Goal: Task Accomplishment & Management: Manage account settings

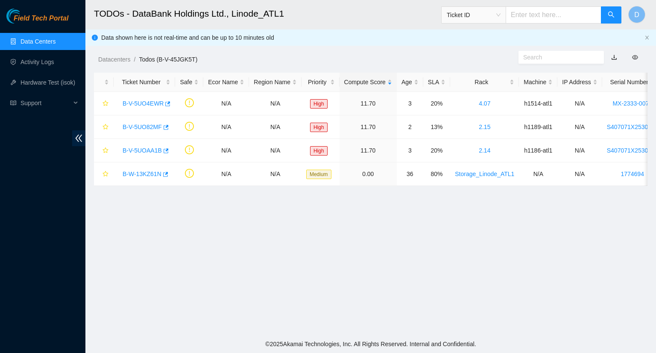
click at [32, 38] on link "Data Centers" at bounding box center [38, 41] width 35 height 7
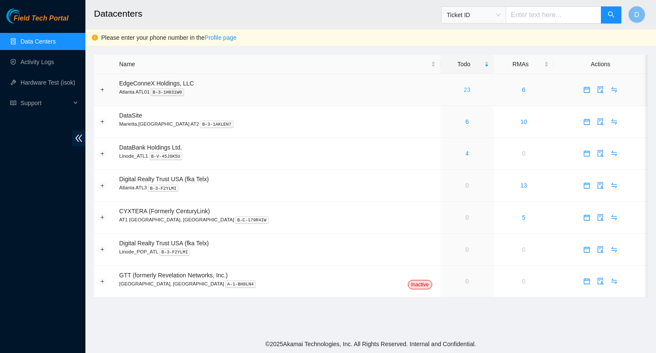
click at [464, 91] on link "23" at bounding box center [467, 89] width 7 height 7
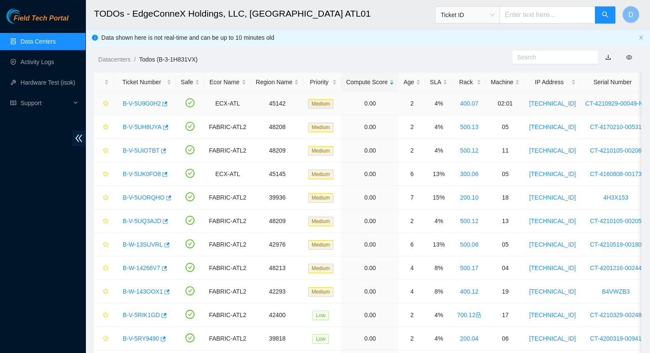
drag, startPoint x: 152, startPoint y: 103, endPoint x: 57, endPoint y: 141, distance: 101.8
click at [57, 142] on div "Field Tech Portal Data Centers Activity Logs Hardware Test (isok) Support" at bounding box center [42, 181] width 85 height 344
click at [158, 105] on link "B-V-5U9G0H2" at bounding box center [142, 103] width 38 height 7
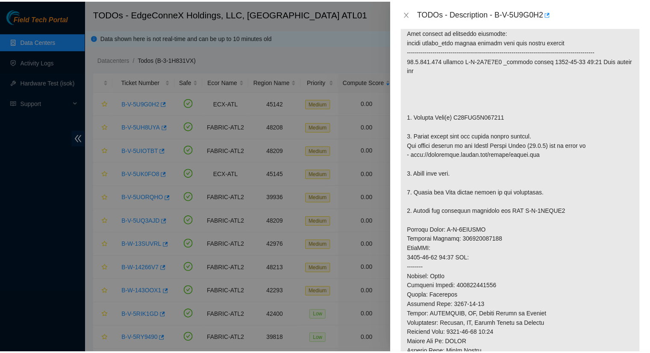
scroll to position [214, 0]
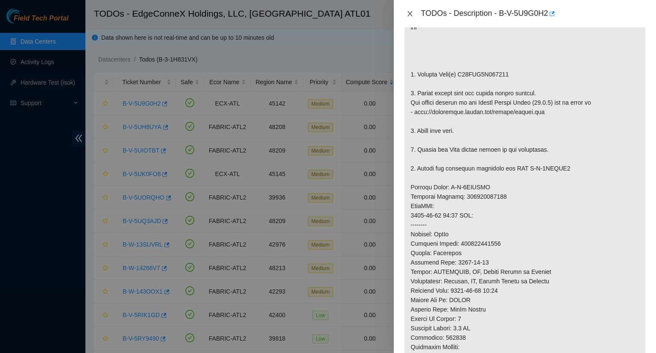
click at [412, 13] on icon "close" at bounding box center [410, 13] width 7 height 7
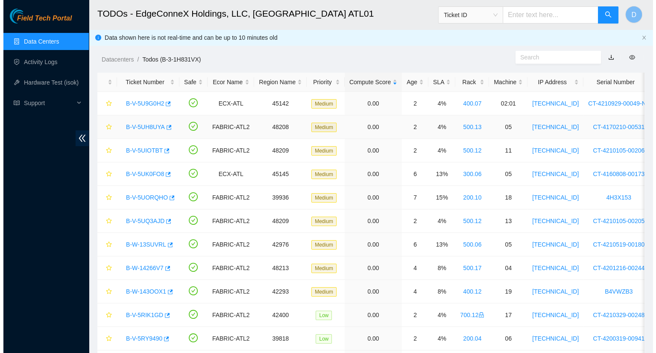
scroll to position [210, 0]
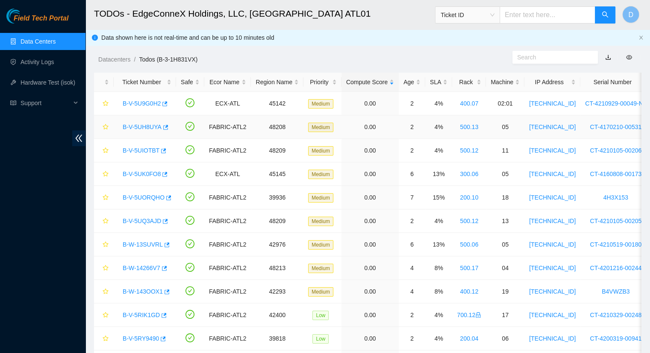
click at [144, 127] on link "B-V-5UH8UYA" at bounding box center [142, 126] width 39 height 7
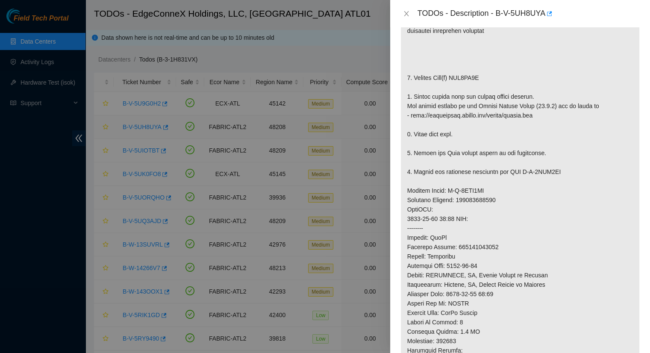
scroll to position [214, 0]
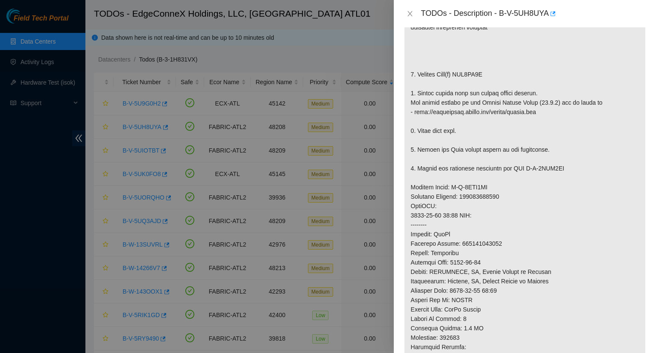
click at [137, 149] on div at bounding box center [328, 176] width 656 height 353
click at [408, 18] on div "TODOs - Description - B-V-5UH8UYA" at bounding box center [525, 14] width 242 height 14
click at [408, 14] on icon "close" at bounding box center [410, 13] width 7 height 7
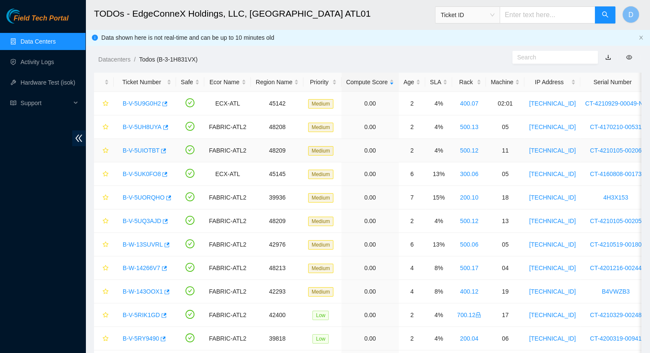
click at [142, 148] on link "B-V-5UIOTBT" at bounding box center [141, 150] width 37 height 7
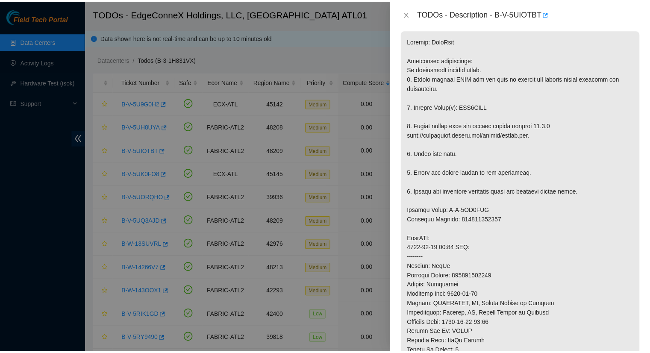
scroll to position [128, 0]
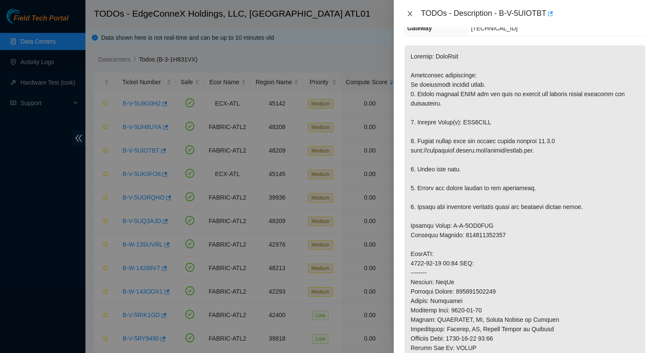
click at [410, 12] on icon "close" at bounding box center [409, 13] width 5 height 5
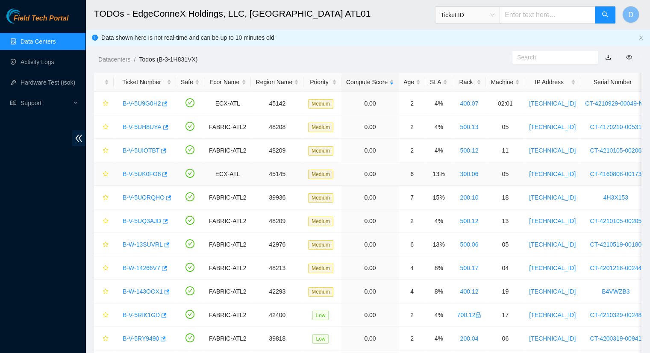
click at [142, 173] on link "B-V-5UK0FO8" at bounding box center [142, 173] width 38 height 7
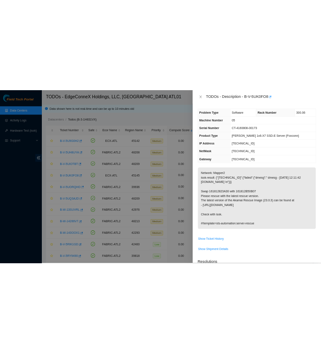
scroll to position [0, 0]
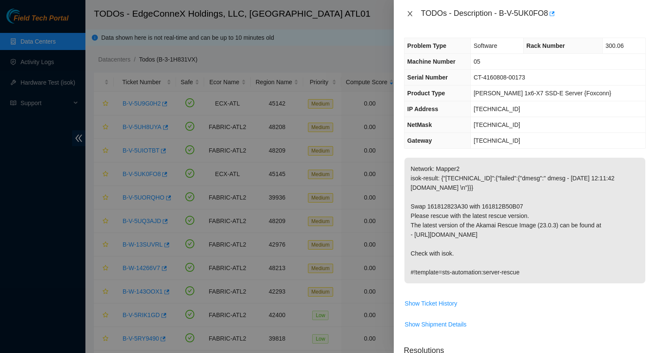
click at [411, 13] on icon "close" at bounding box center [410, 13] width 7 height 7
